Goal: Task Accomplishment & Management: Manage account settings

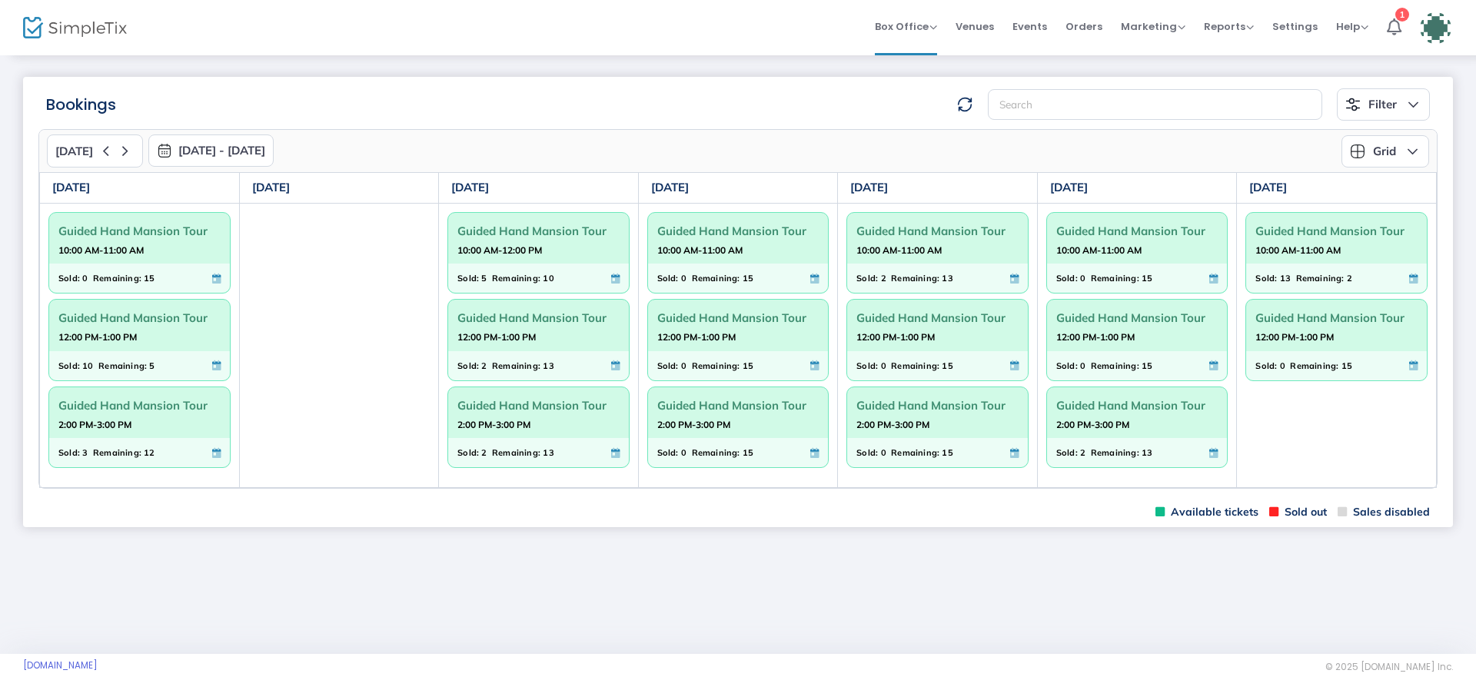
click at [586, 437] on div "Guided Hand Mansion Tour 2:00 PM-3:00 PM" at bounding box center [538, 413] width 181 height 52
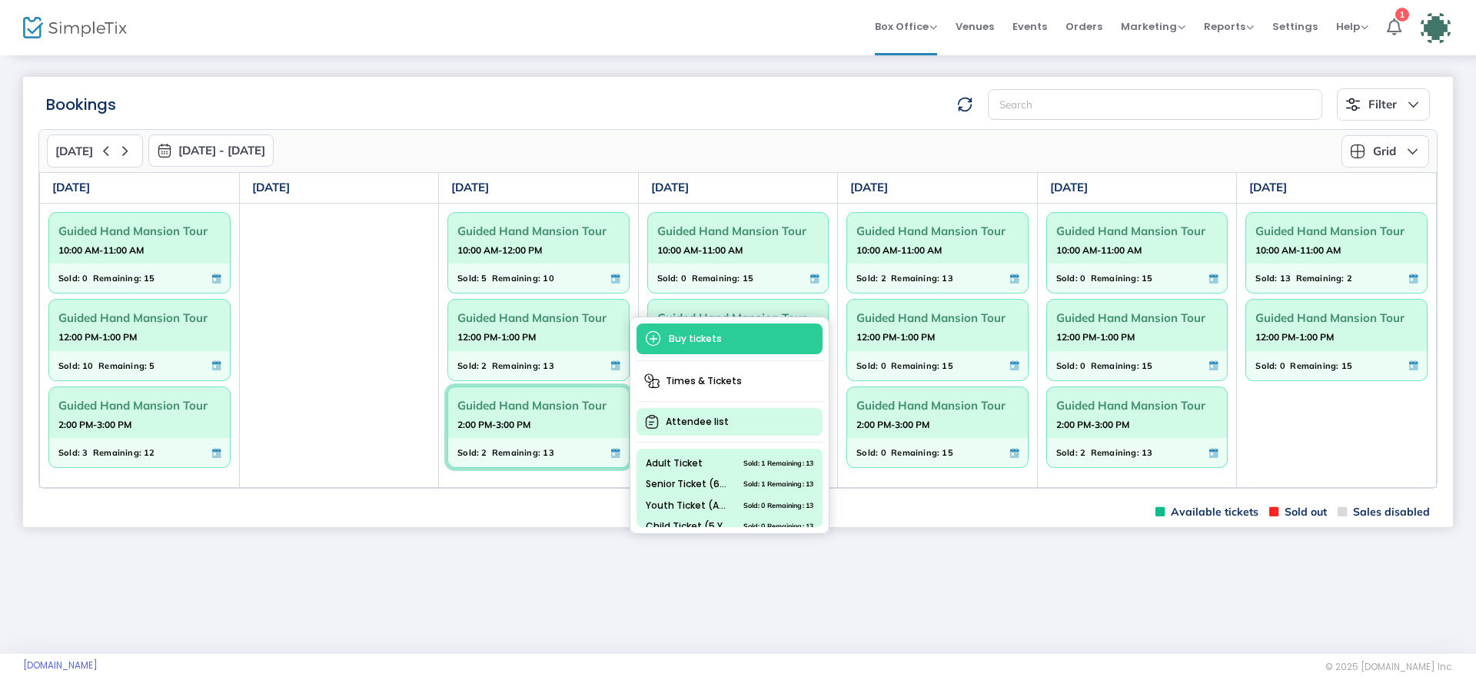
click at [699, 418] on span "Attendee list" at bounding box center [729, 422] width 186 height 28
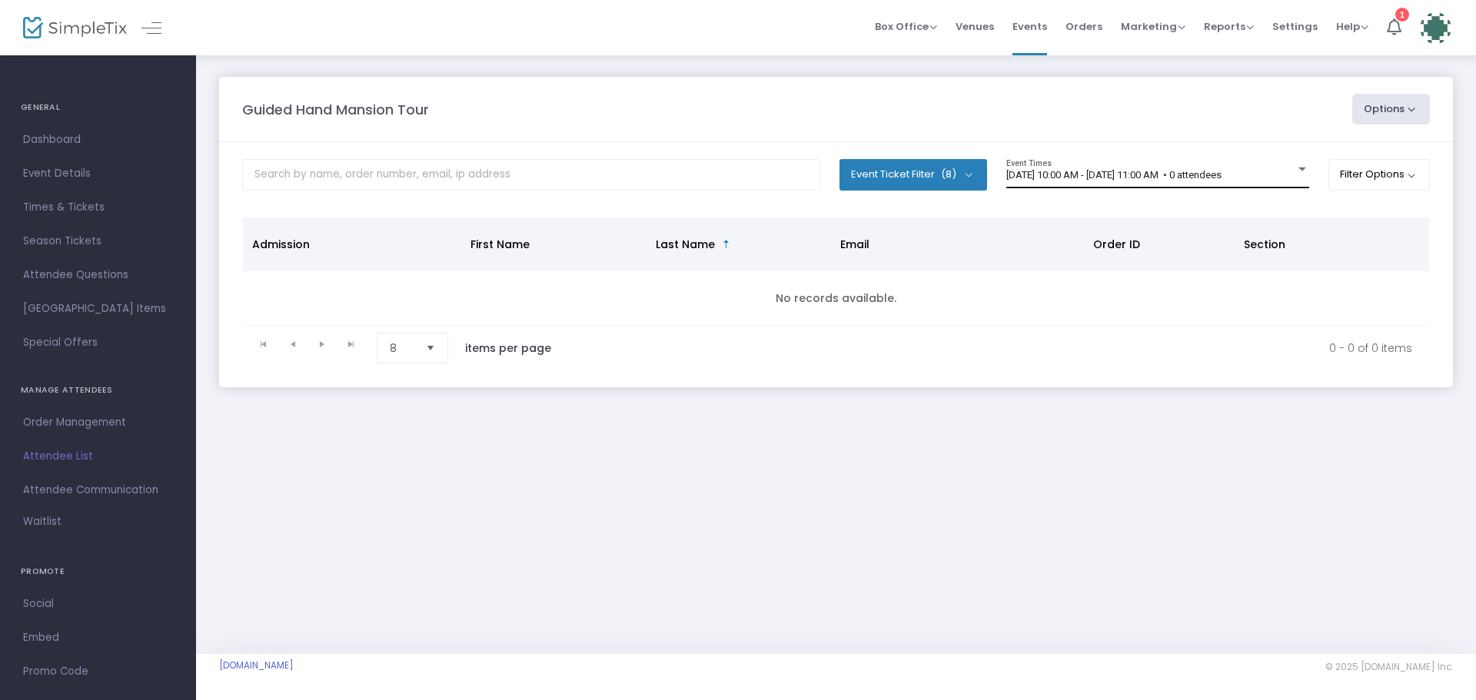
click at [1276, 179] on div "[DATE] 10:00 AM - [DATE] 11:00 AM • 0 attendees" at bounding box center [1150, 176] width 289 height 12
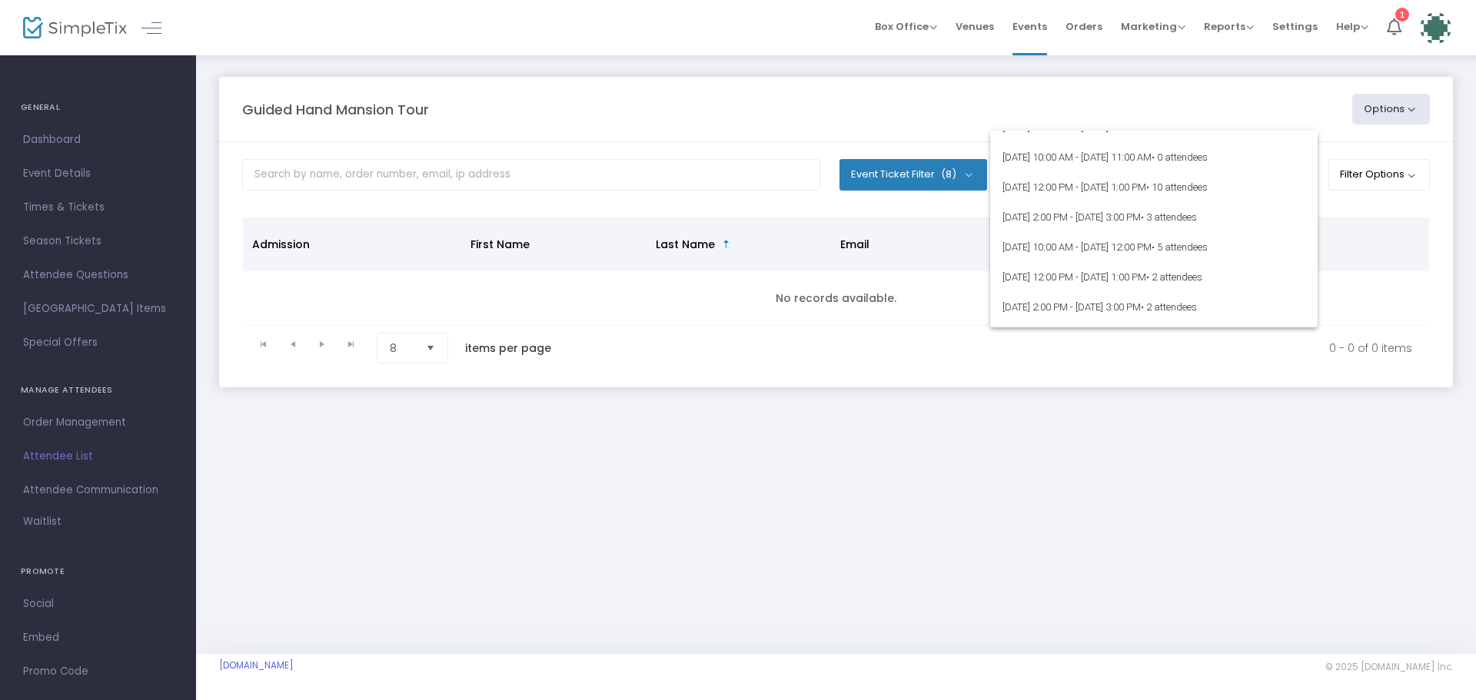
scroll to position [9203, 0]
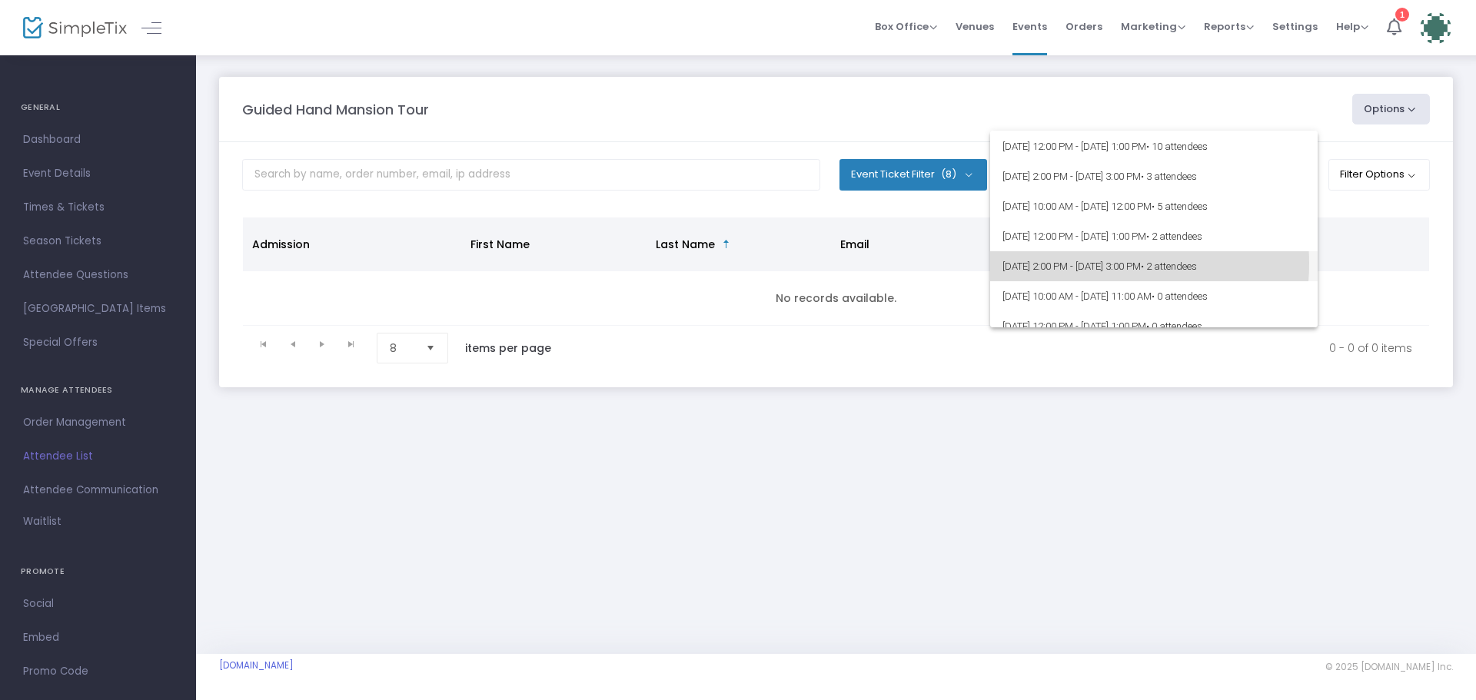
click at [1085, 264] on span "[DATE] 2:00 PM - [DATE] 3:00 PM • 2 attendees" at bounding box center [1153, 266] width 303 height 30
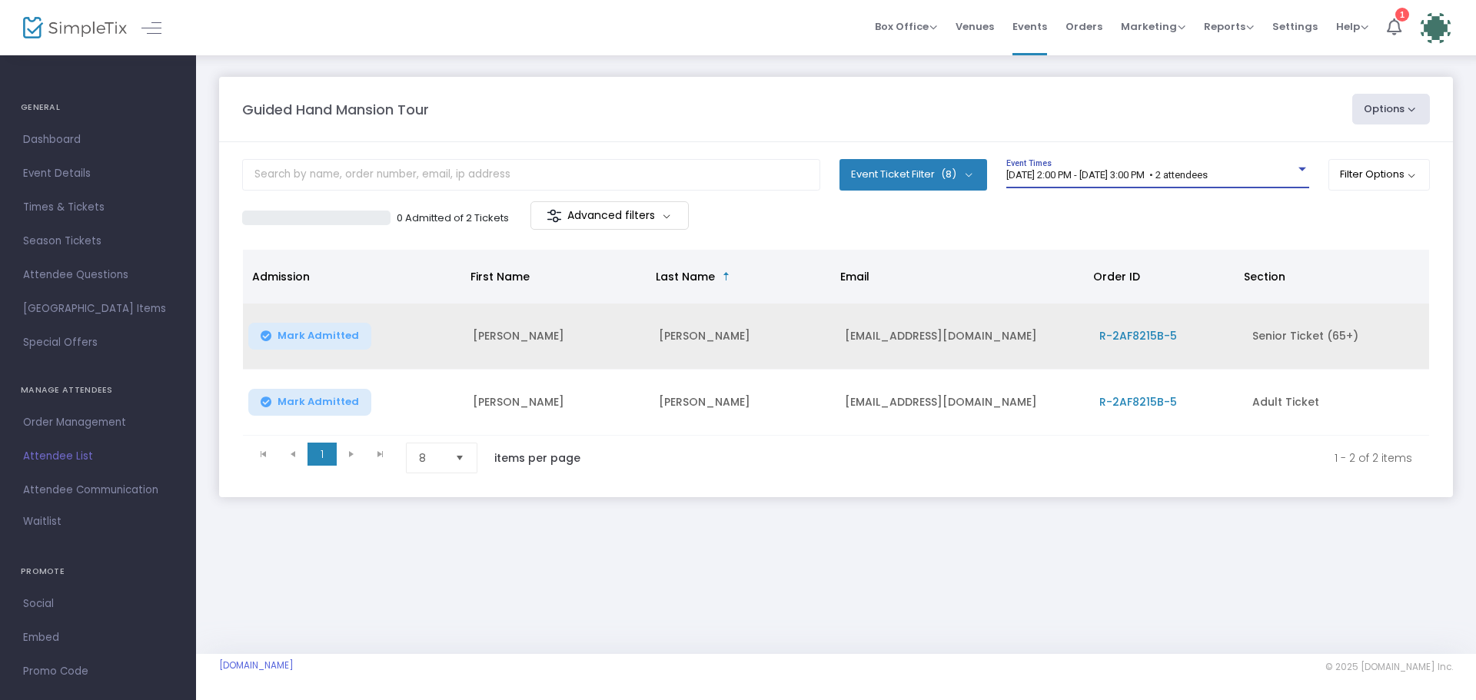
click at [1125, 336] on span "R-2AF8215B-5" at bounding box center [1138, 335] width 78 height 15
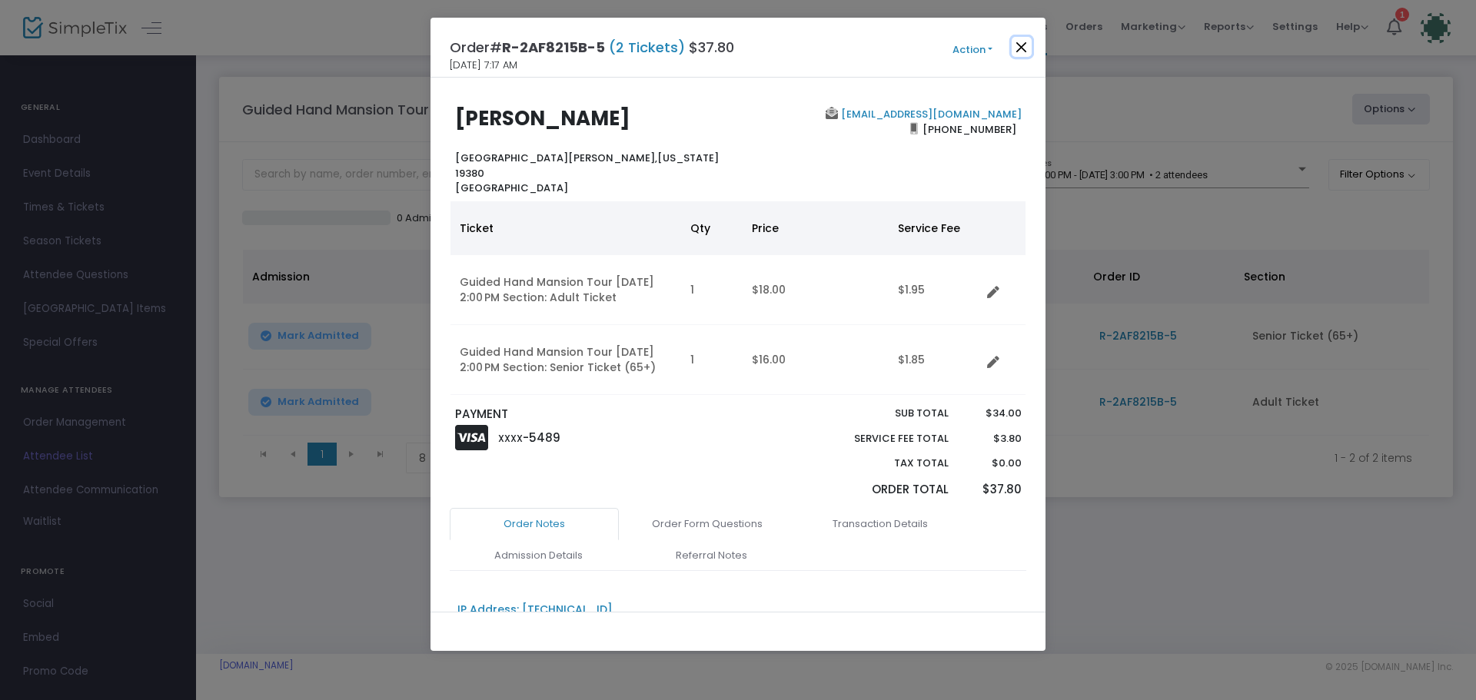
click at [1022, 45] on button "Close" at bounding box center [1022, 47] width 20 height 20
